Goal: Information Seeking & Learning: Learn about a topic

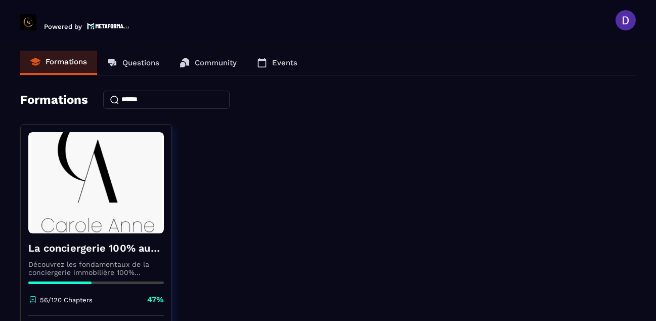
click at [461, 137] on div "La conciergerie 100% automatisée Découvrez les fondamentaux de la conciergerie …" at bounding box center [327, 250] width 615 height 253
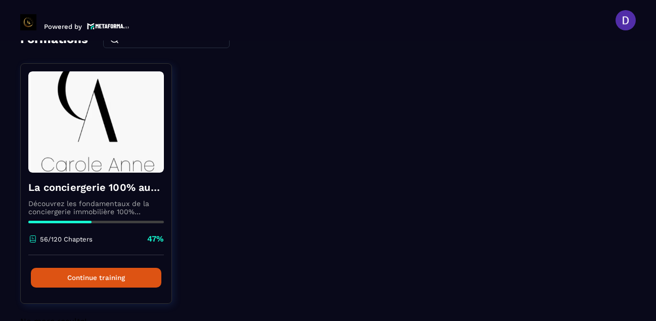
scroll to position [85, 0]
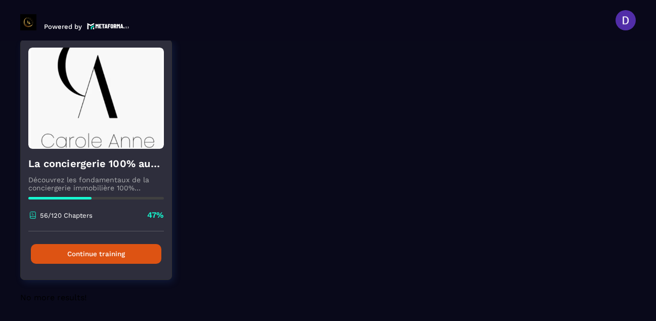
click at [69, 253] on button "Continue training" at bounding box center [96, 254] width 130 height 20
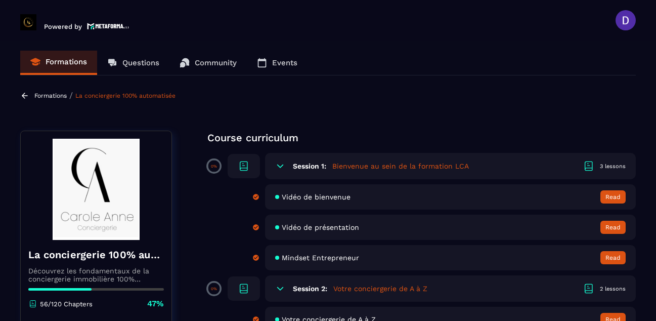
click at [511, 99] on div "Formations / La conciergerie 100% automatisée" at bounding box center [327, 95] width 615 height 10
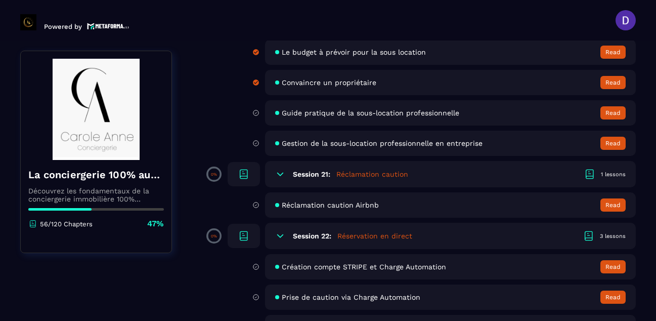
scroll to position [2406, 0]
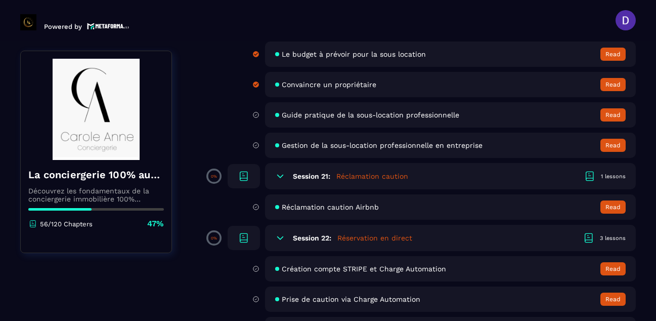
click at [361, 116] on span "Guide pratique de la sous-location professionnelle" at bounding box center [370, 115] width 177 height 8
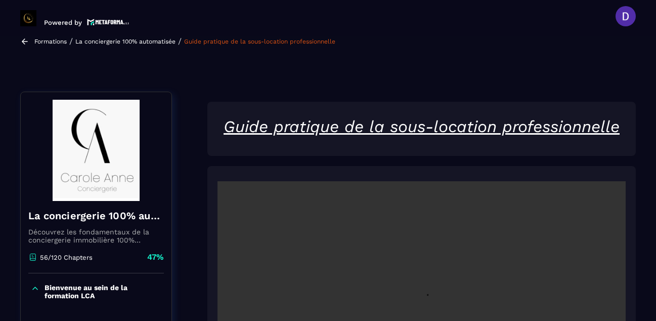
scroll to position [105, 0]
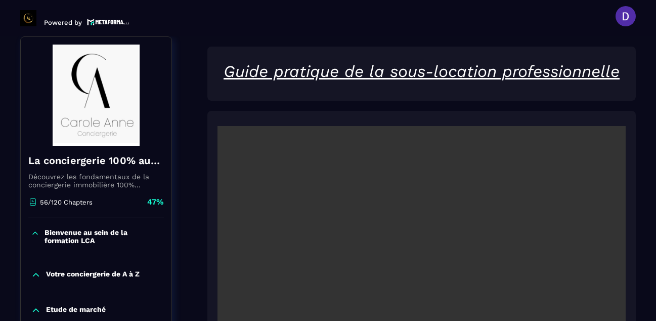
click at [571, 130] on video at bounding box center [421, 262] width 408 height 272
click at [601, 118] on div at bounding box center [421, 260] width 428 height 299
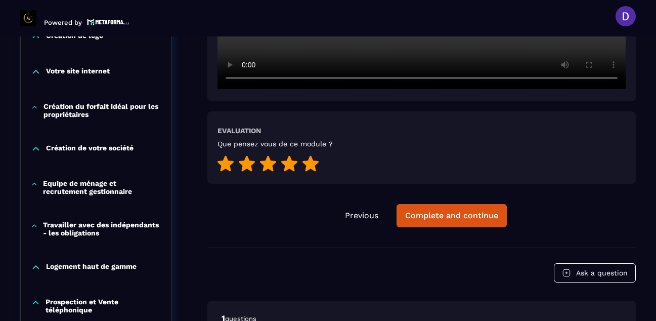
scroll to position [429, 0]
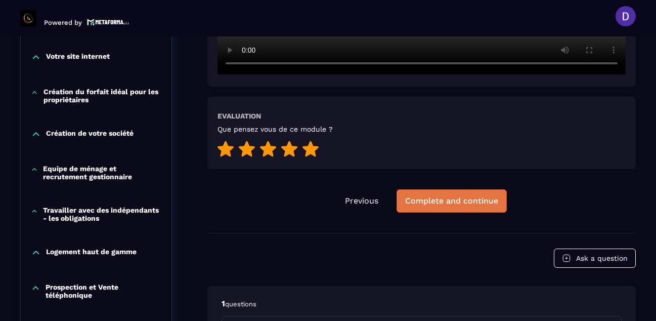
click at [416, 203] on div "Complete and continue" at bounding box center [451, 201] width 93 height 10
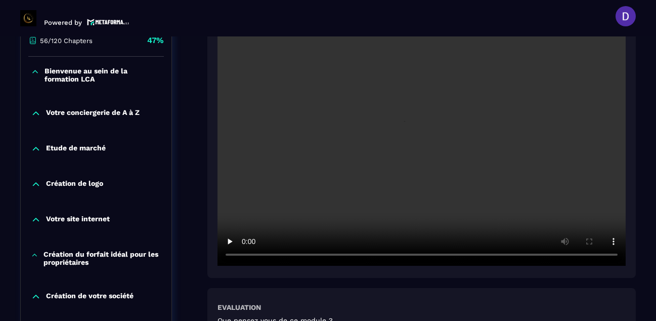
scroll to position [246, 0]
